Goal: Task Accomplishment & Management: Manage account settings

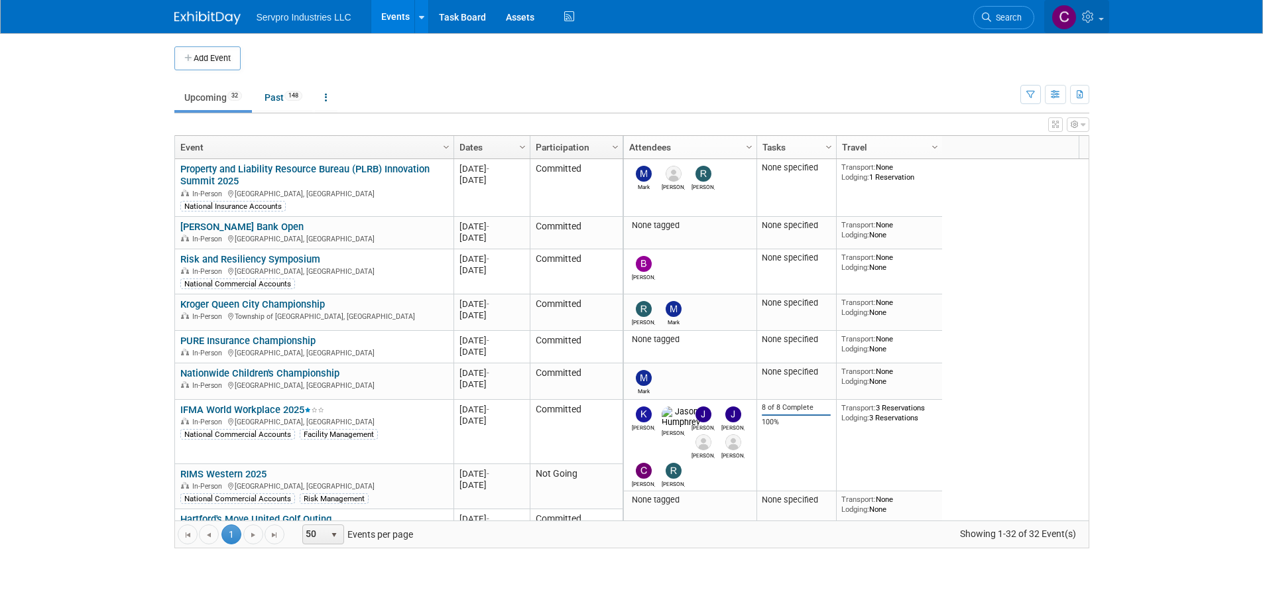
click at [1102, 19] on span at bounding box center [1101, 19] width 5 height 3
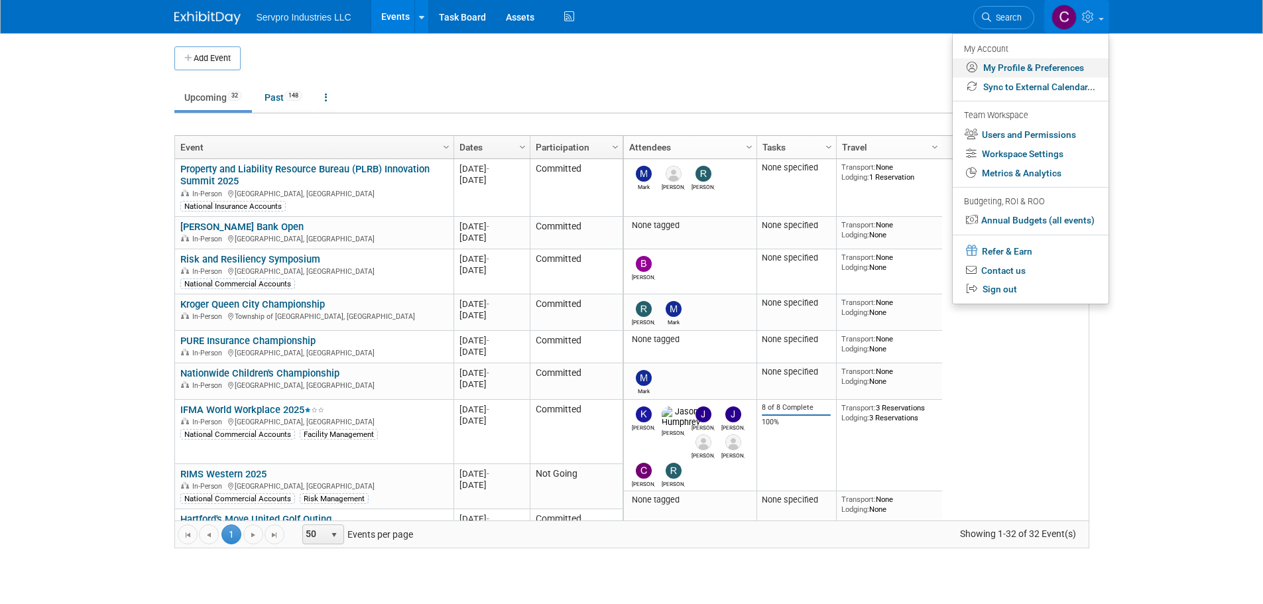
click at [1019, 66] on link "My Profile & Preferences" at bounding box center [1031, 67] width 156 height 19
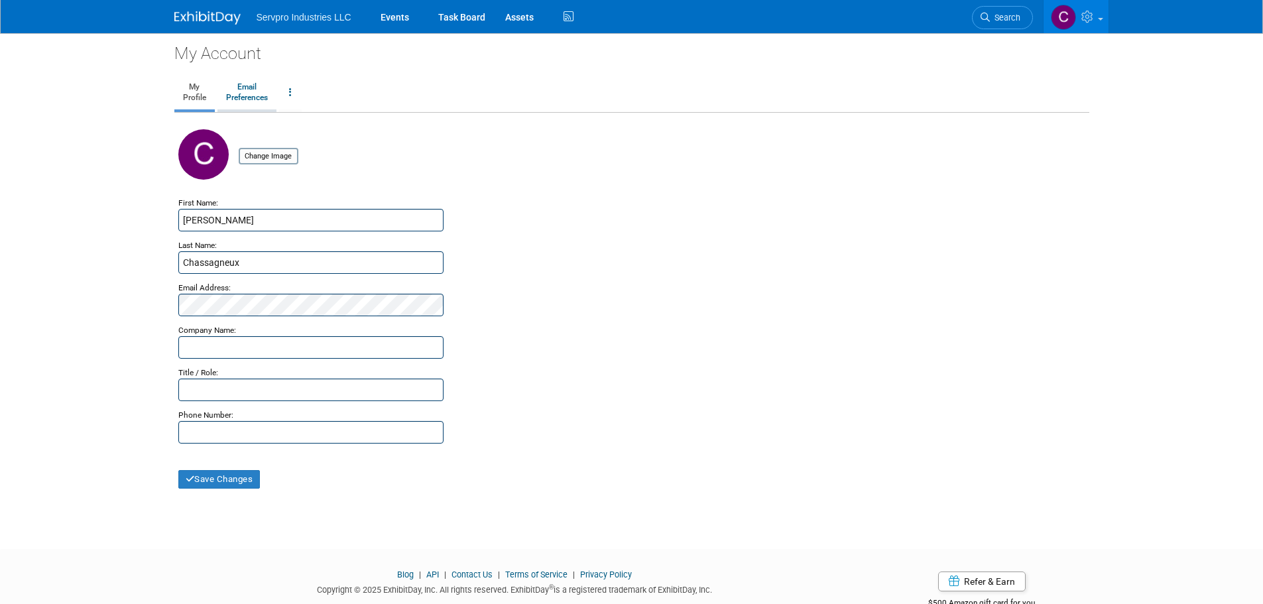
click at [243, 89] on link "Email Preferences" at bounding box center [246, 92] width 59 height 33
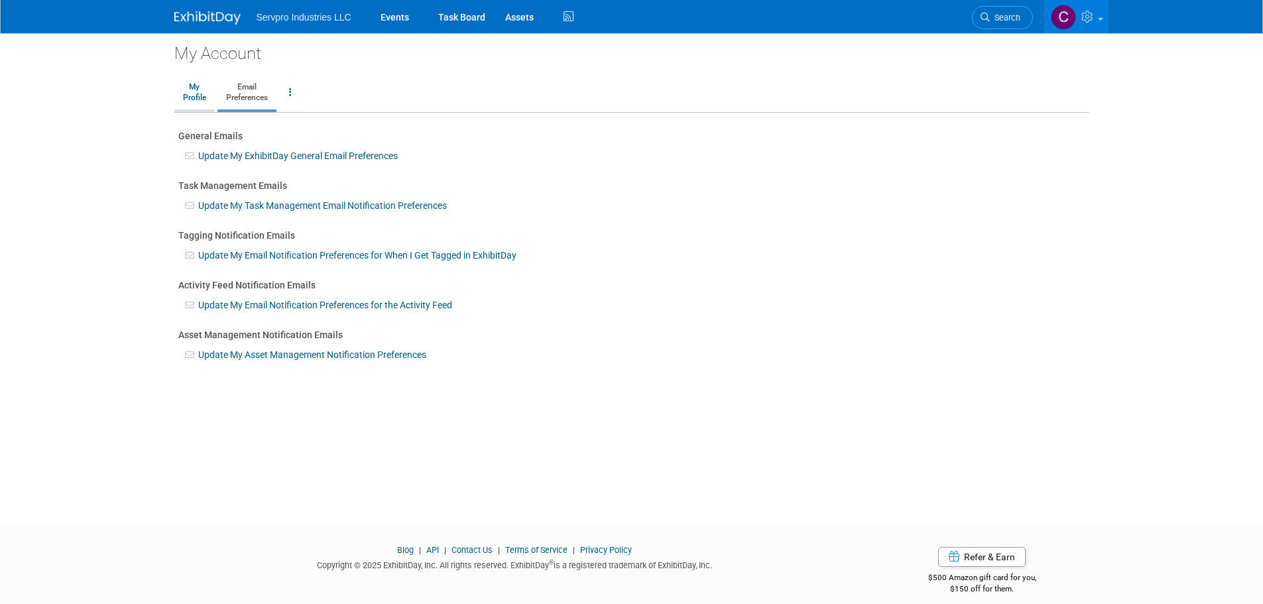
click at [204, 90] on link "My Profile" at bounding box center [194, 92] width 40 height 33
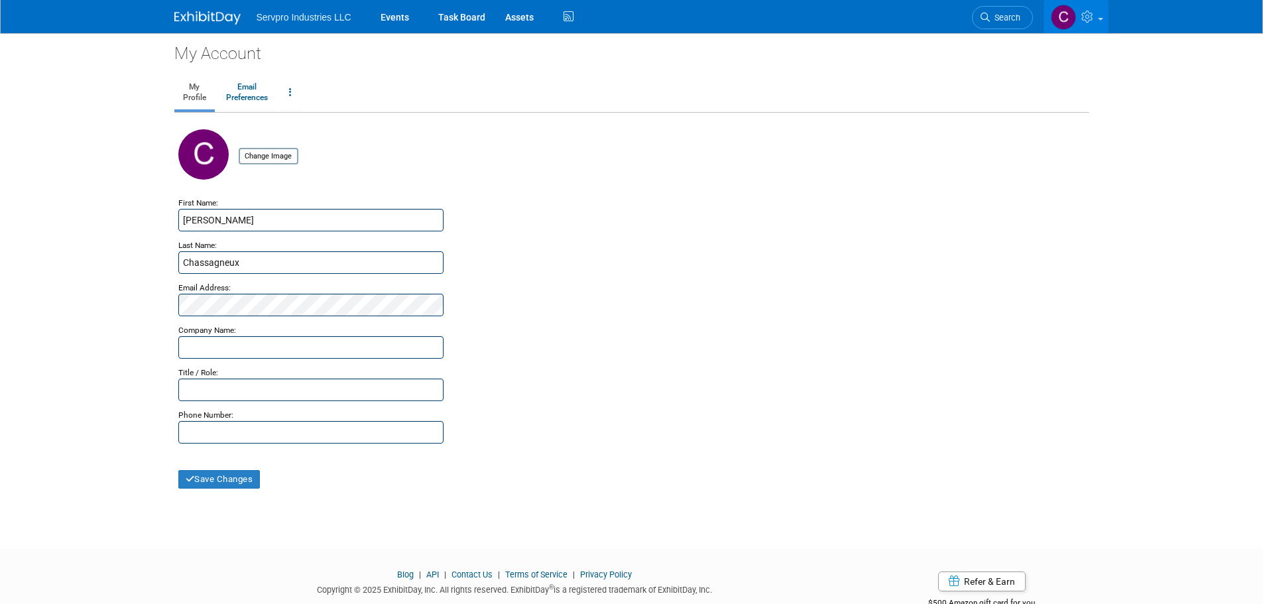
click at [1095, 14] on icon at bounding box center [1089, 17] width 15 height 12
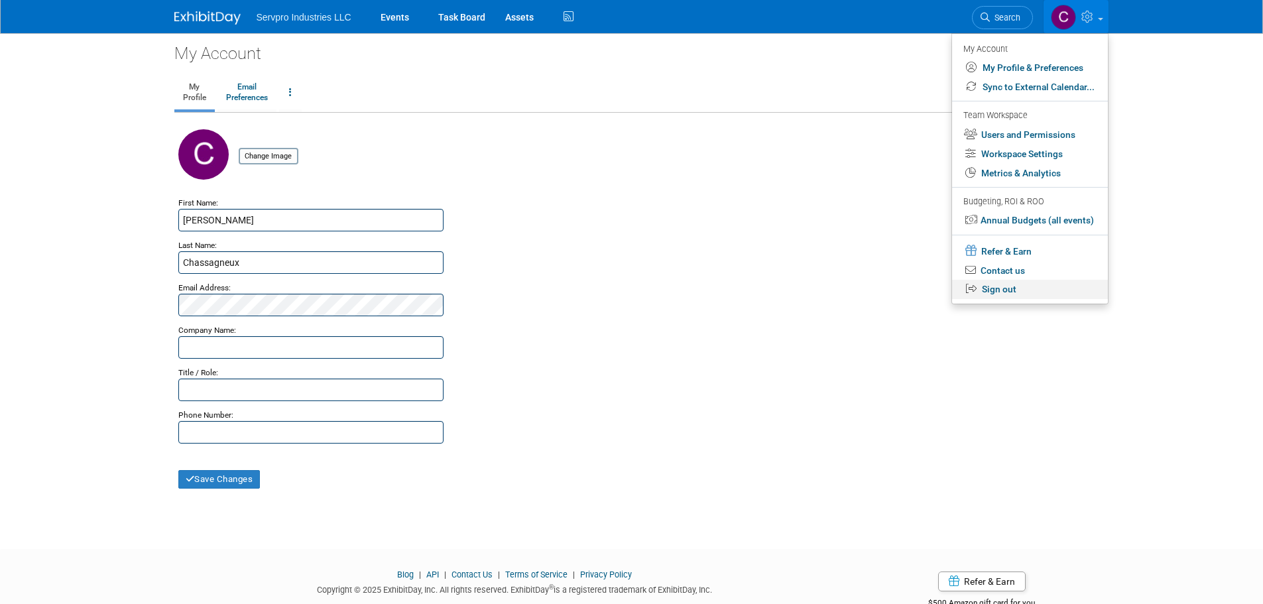
click at [981, 287] on link "Sign out" at bounding box center [1030, 289] width 156 height 19
